Goal: Use online tool/utility: Utilize a website feature to perform a specific function

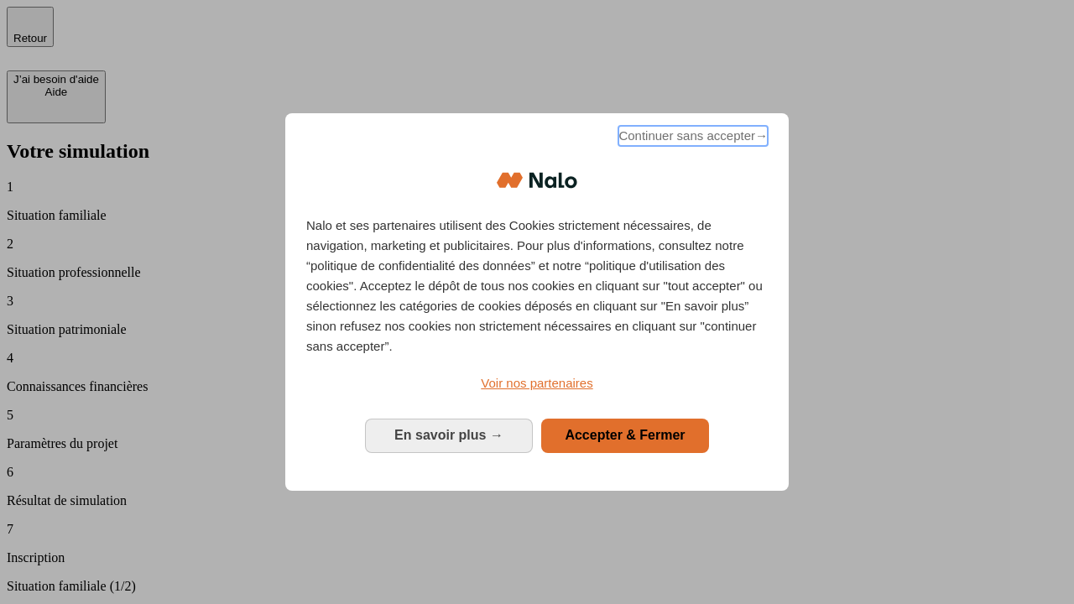
click at [692, 138] on span "Continuer sans accepter →" at bounding box center [693, 136] width 149 height 20
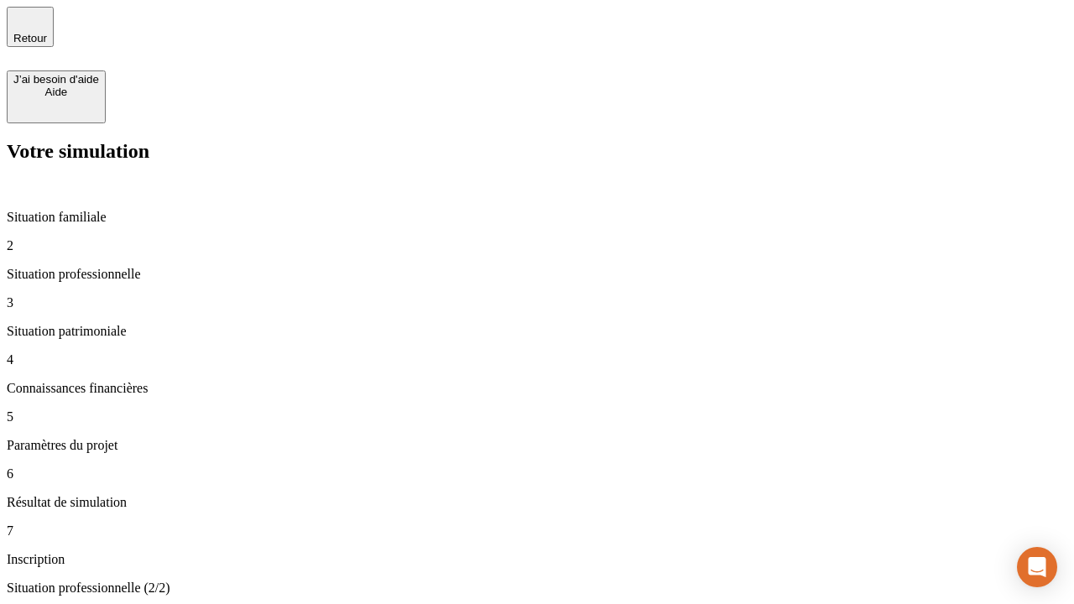
type input "30 000"
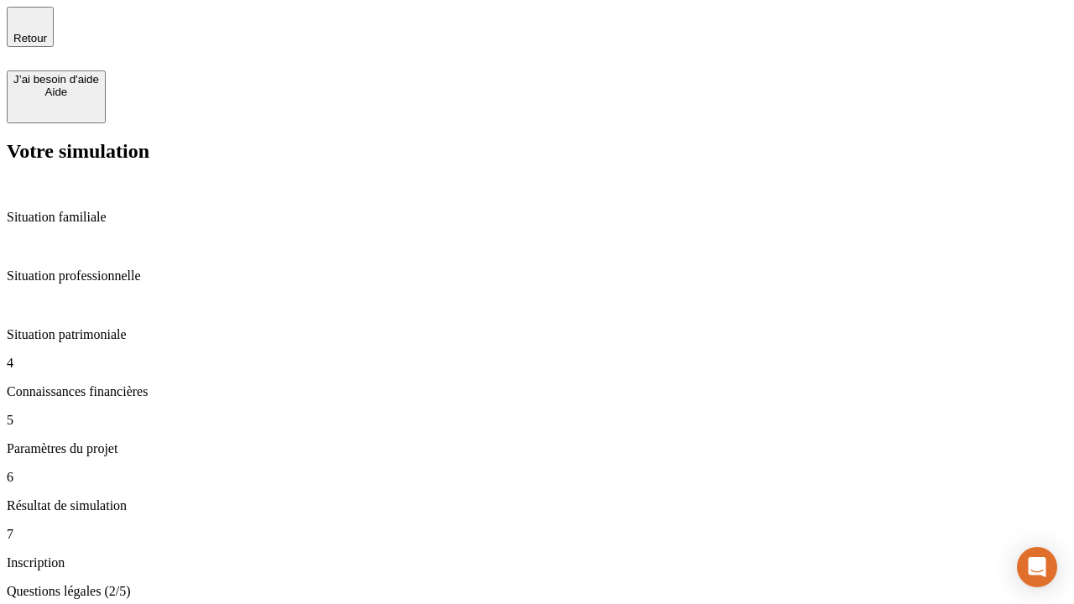
scroll to position [3, 0]
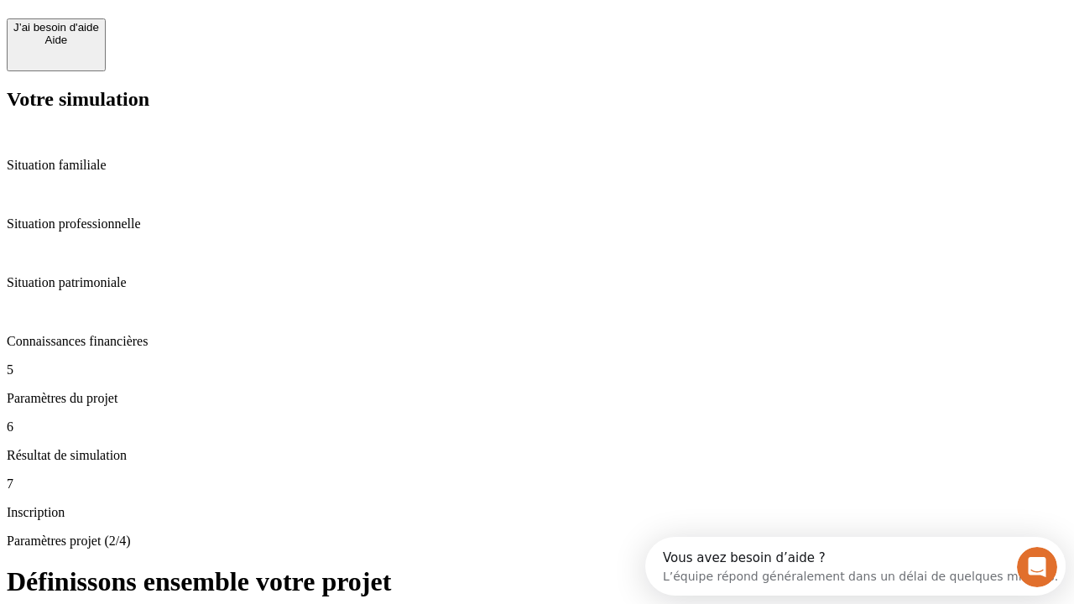
scroll to position [32, 0]
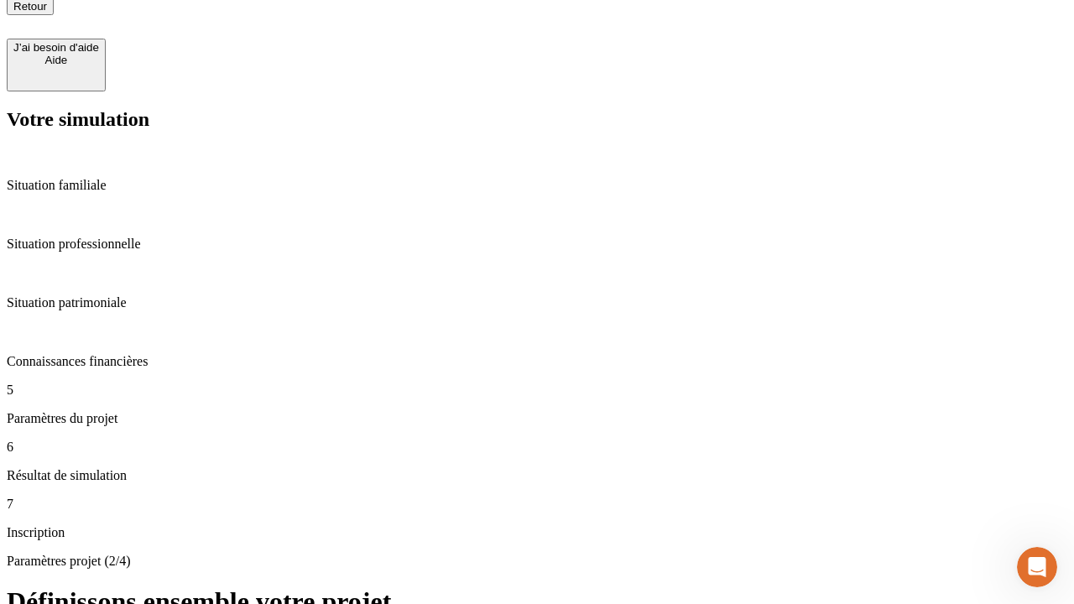
type input "25"
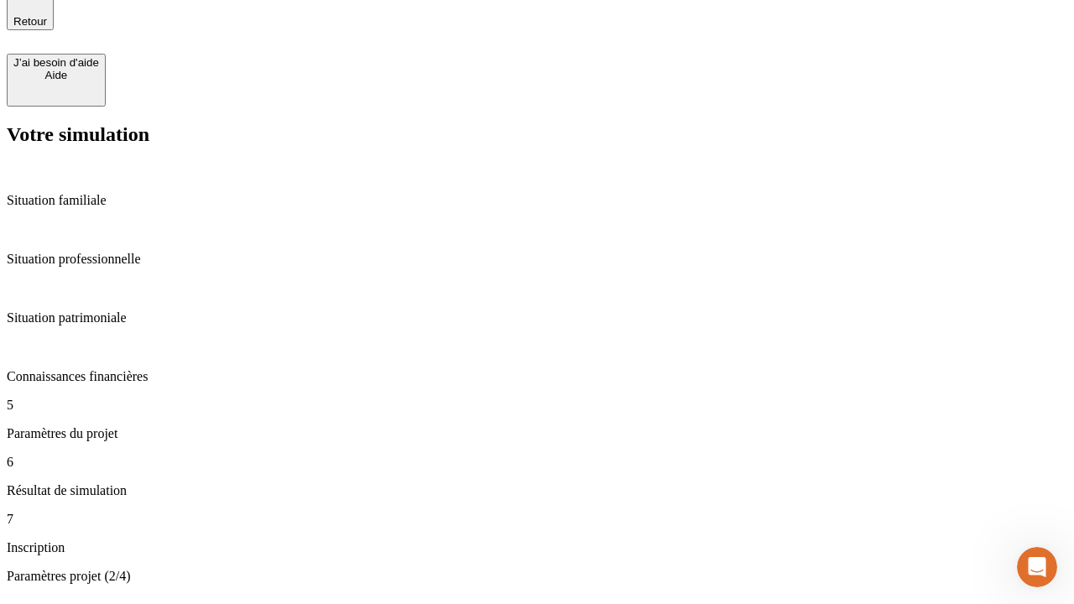
type input "64"
type input "1 000"
type input "640"
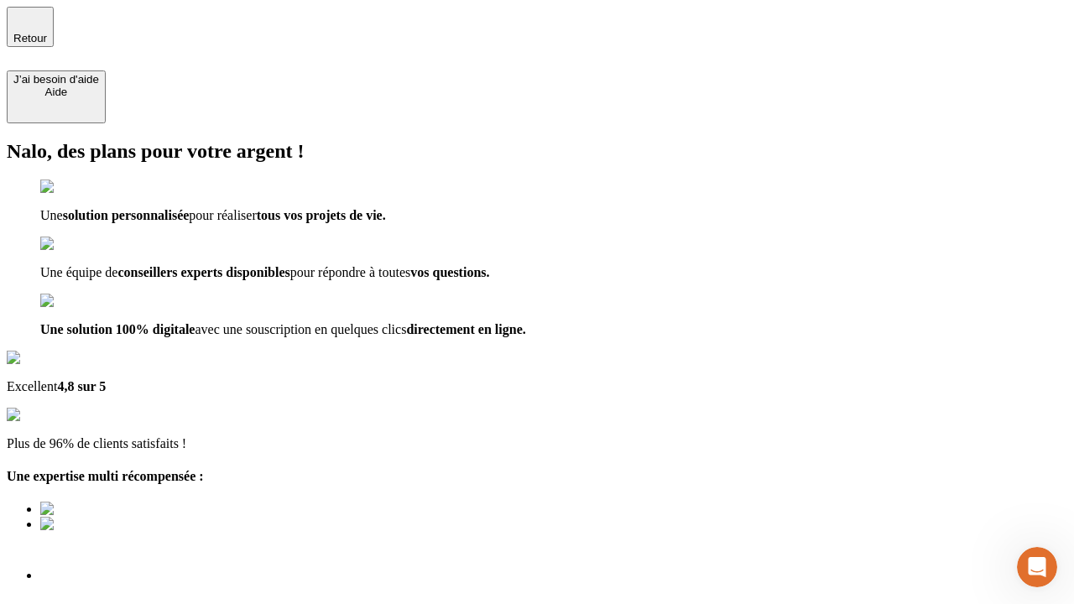
scroll to position [12, 0]
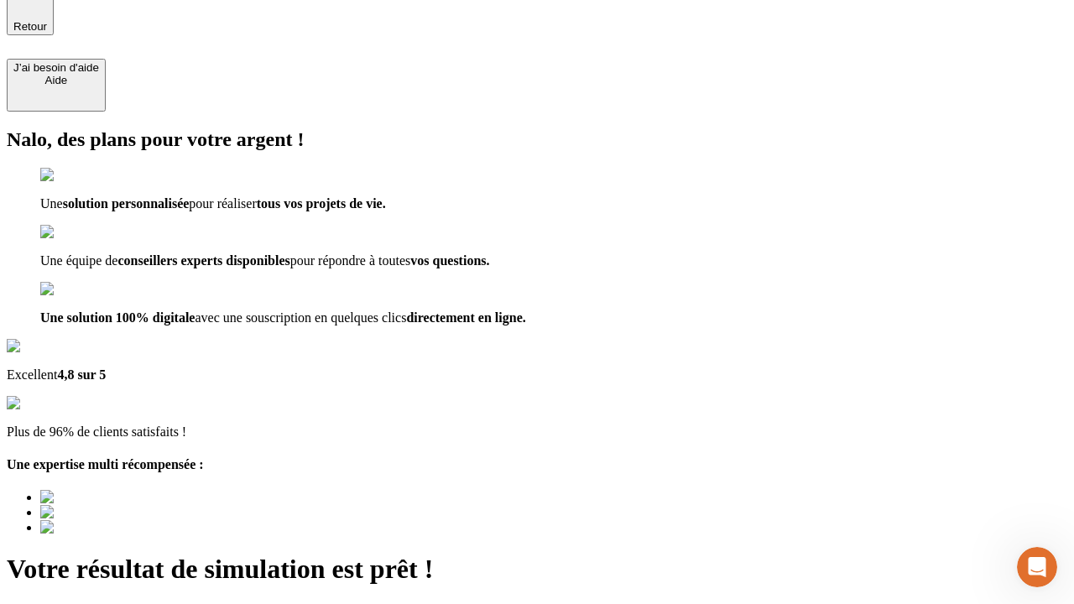
type input "[EMAIL_ADDRESS][PERSON_NAME][DOMAIN_NAME]"
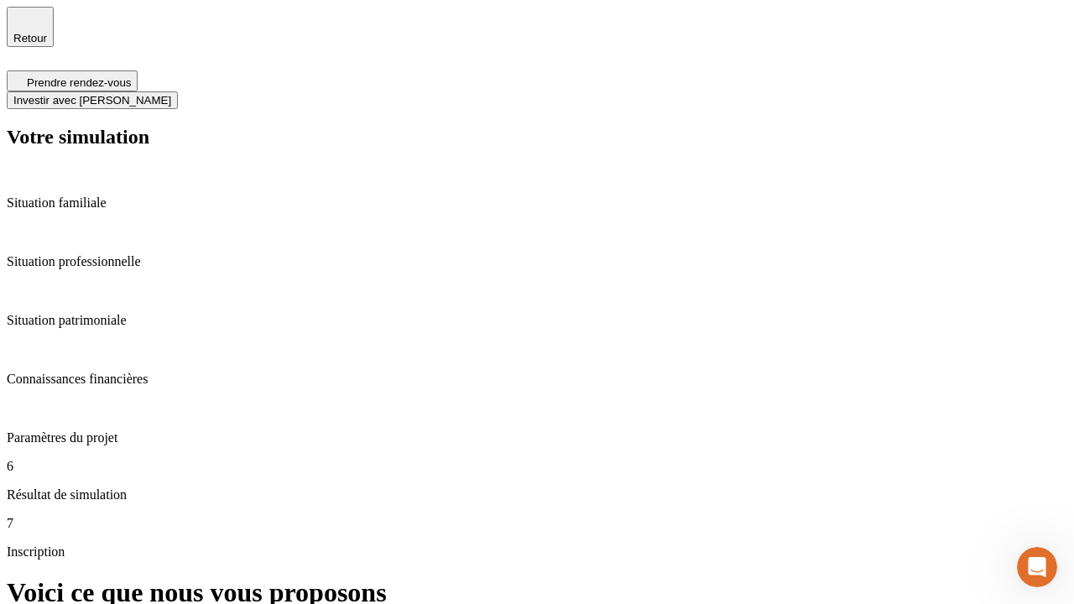
click at [171, 94] on span "Investir avec [PERSON_NAME]" at bounding box center [92, 100] width 158 height 13
